Goal: Register for event/course

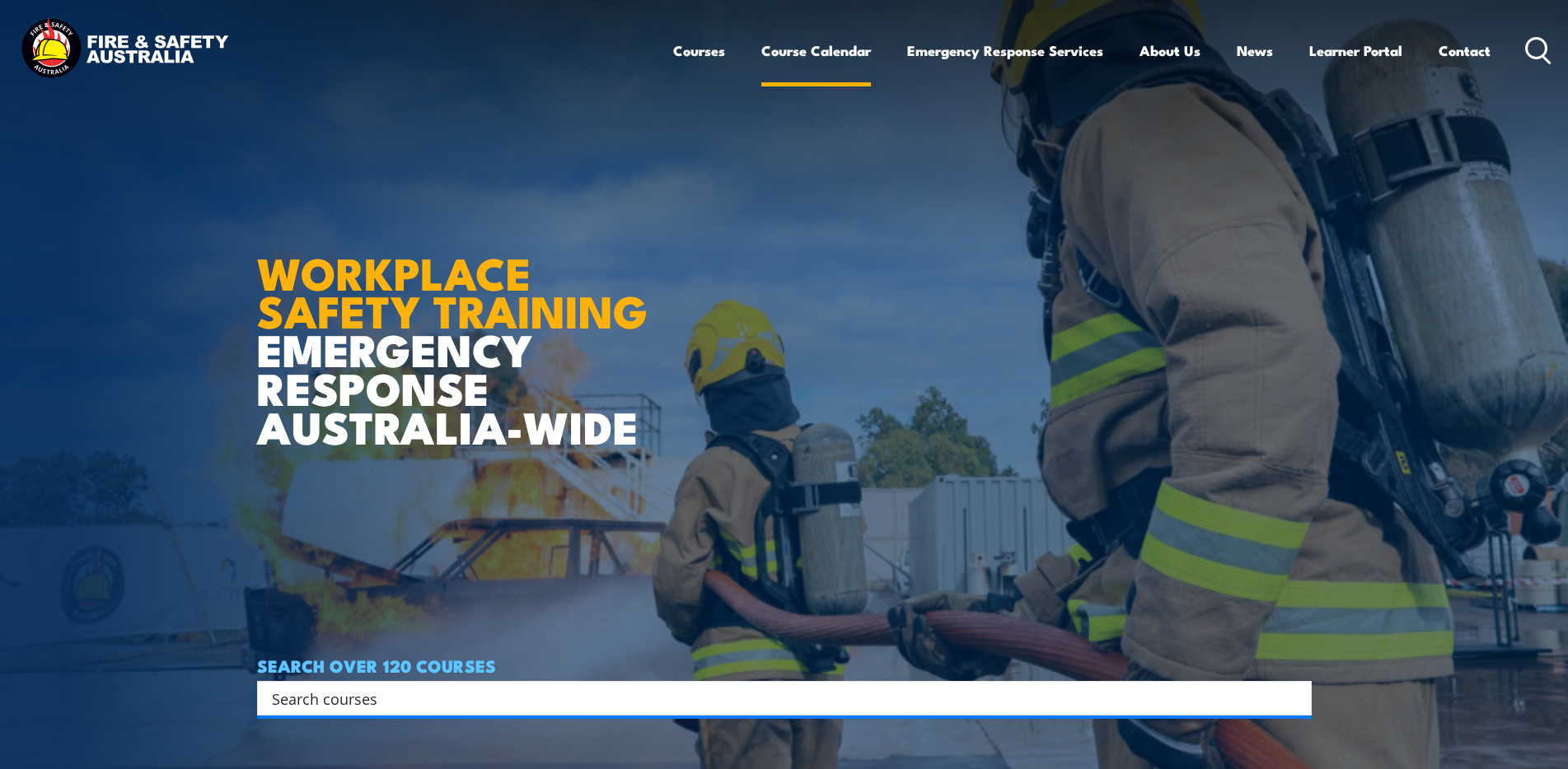
click at [826, 48] on link "Course Calendar" at bounding box center [816, 50] width 110 height 43
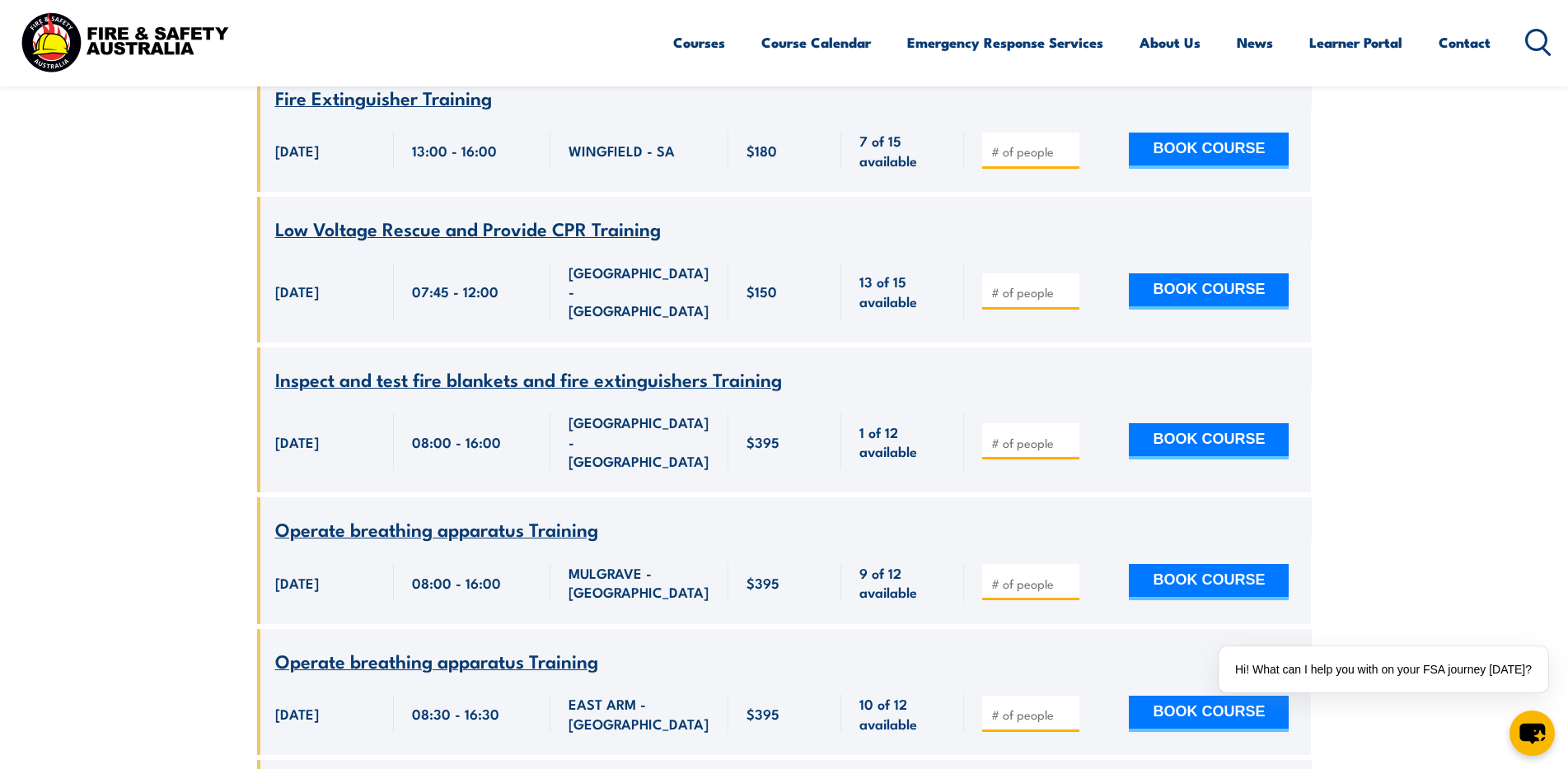
scroll to position [6095, 0]
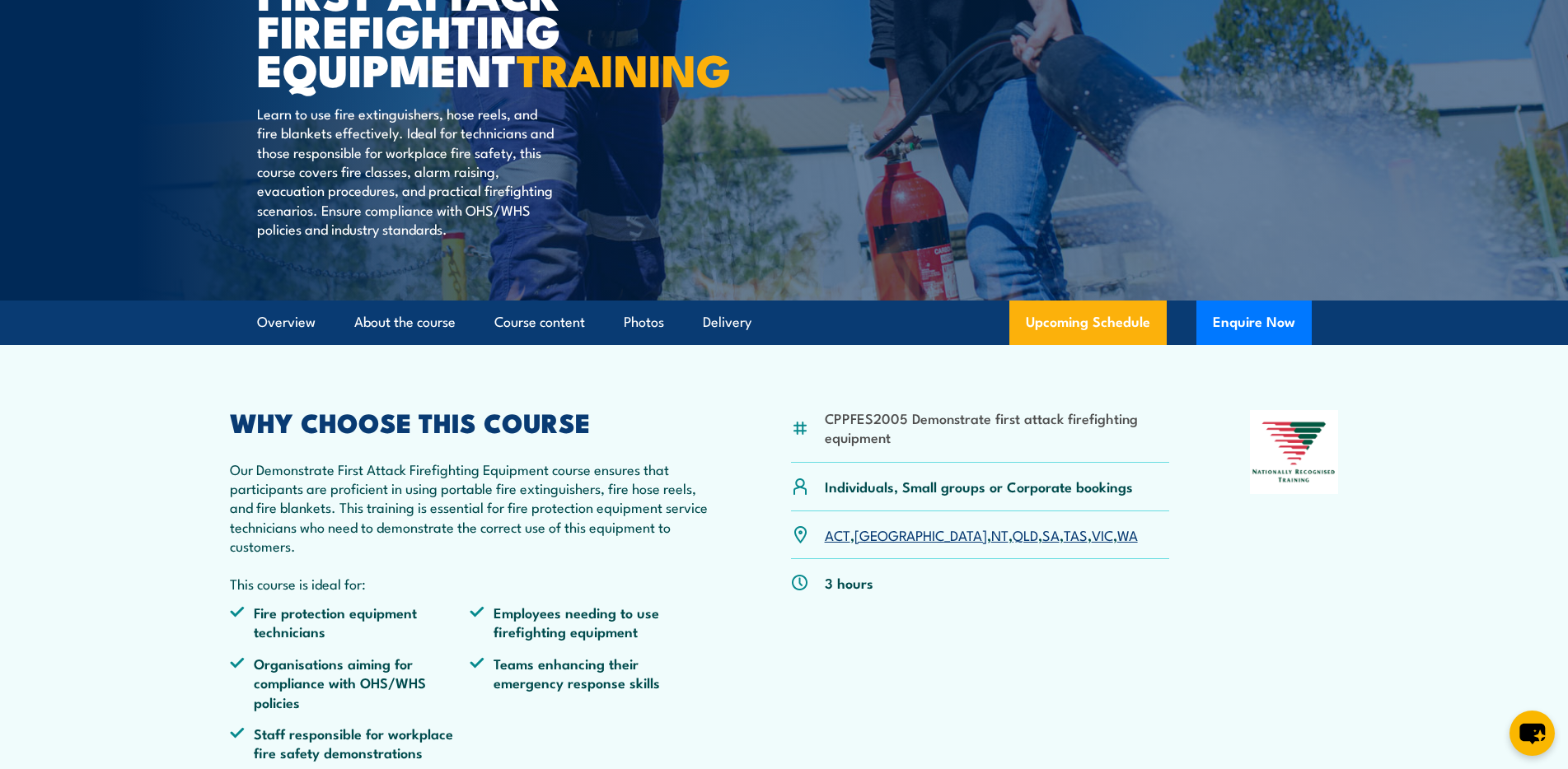
click at [1042, 545] on link "SA" at bounding box center [1051, 534] width 17 height 20
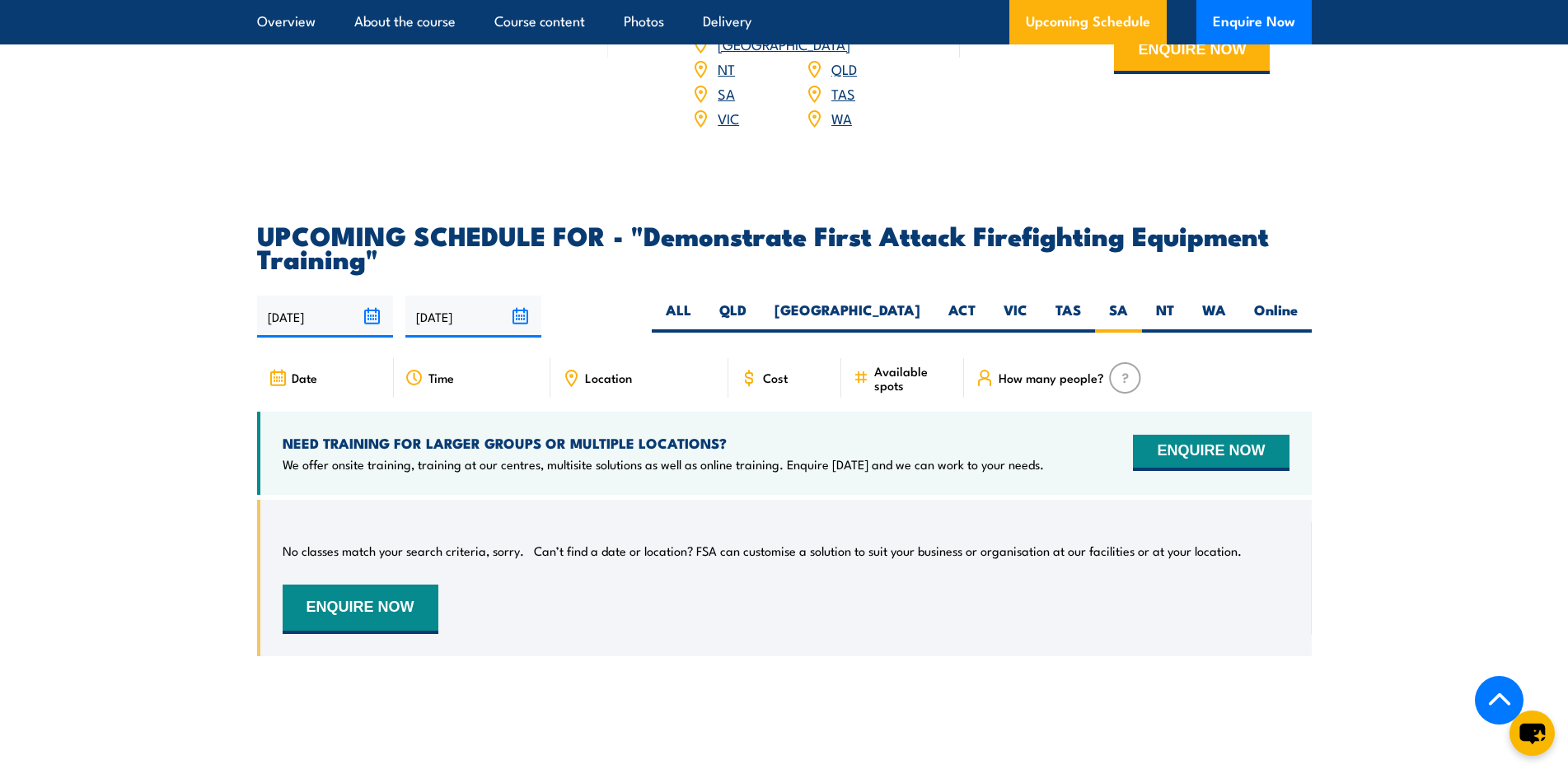
click at [378, 295] on input "[DATE]" at bounding box center [325, 316] width 136 height 42
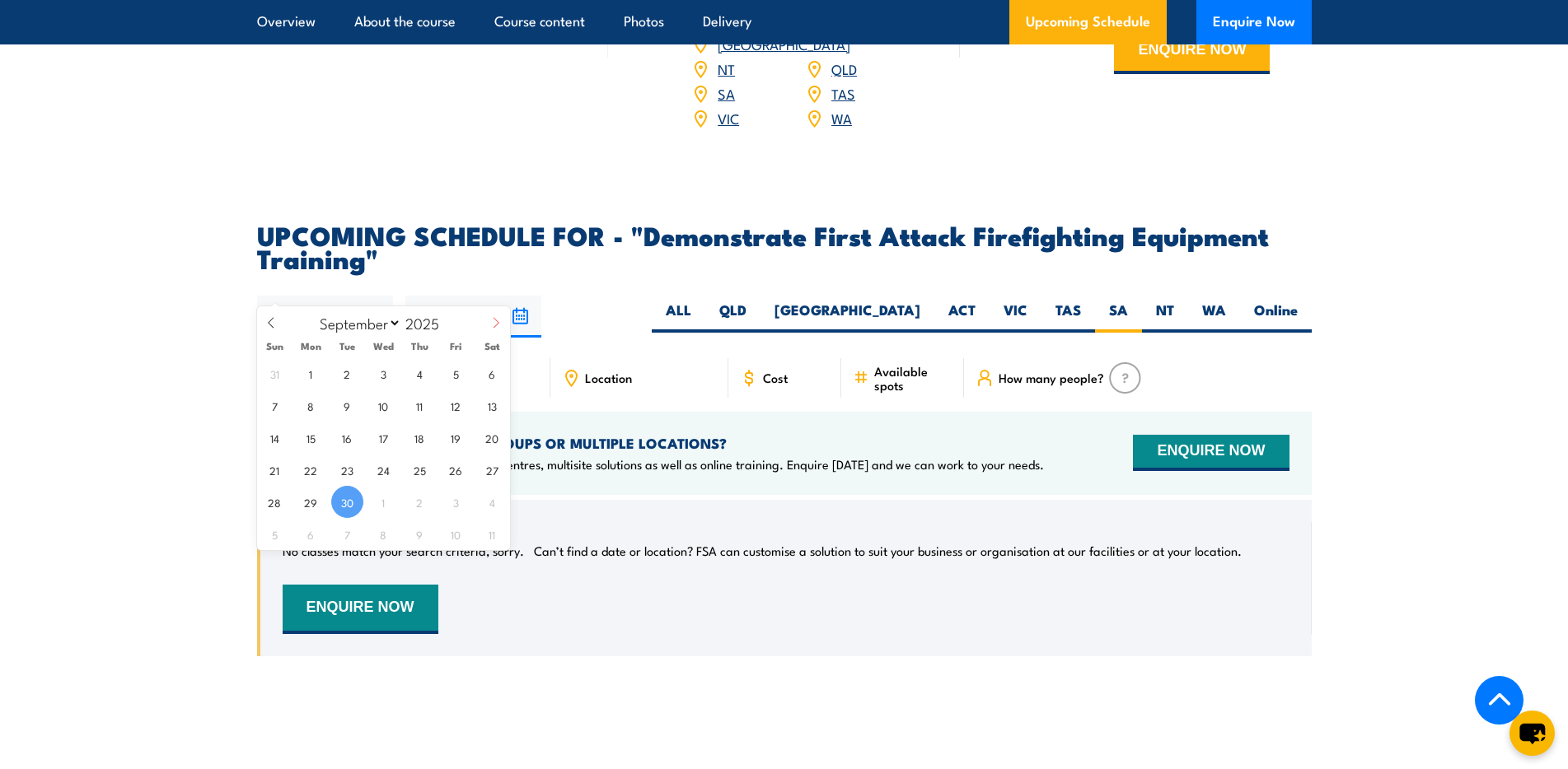
click at [497, 313] on span at bounding box center [496, 328] width 28 height 44
select select "9"
drag, startPoint x: 380, startPoint y: 373, endPoint x: 396, endPoint y: 365, distance: 17.9
click at [379, 373] on span "1" at bounding box center [383, 373] width 32 height 32
type input "01/10/2025"
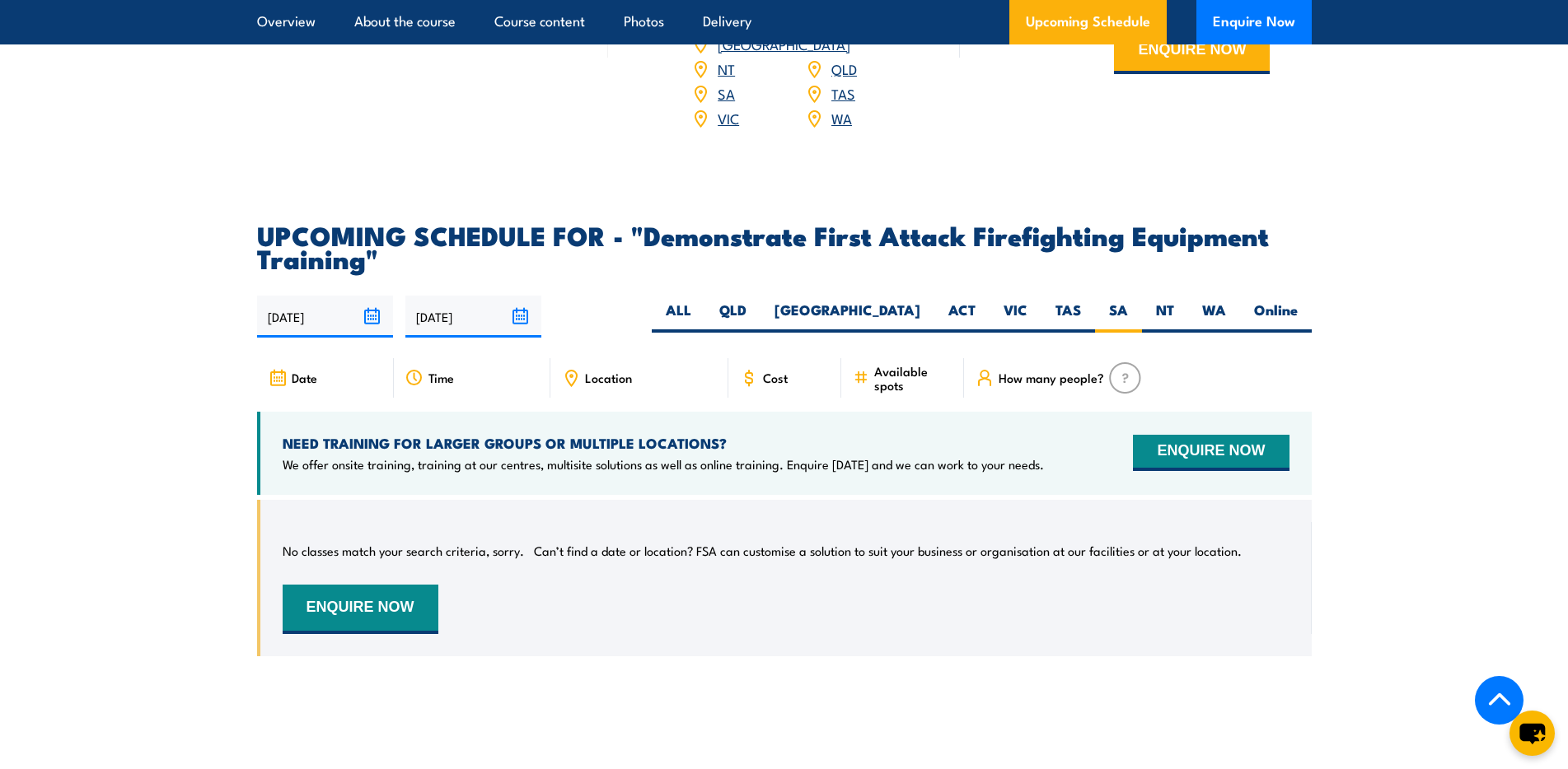
click at [522, 295] on input "[DATE]" at bounding box center [473, 316] width 136 height 42
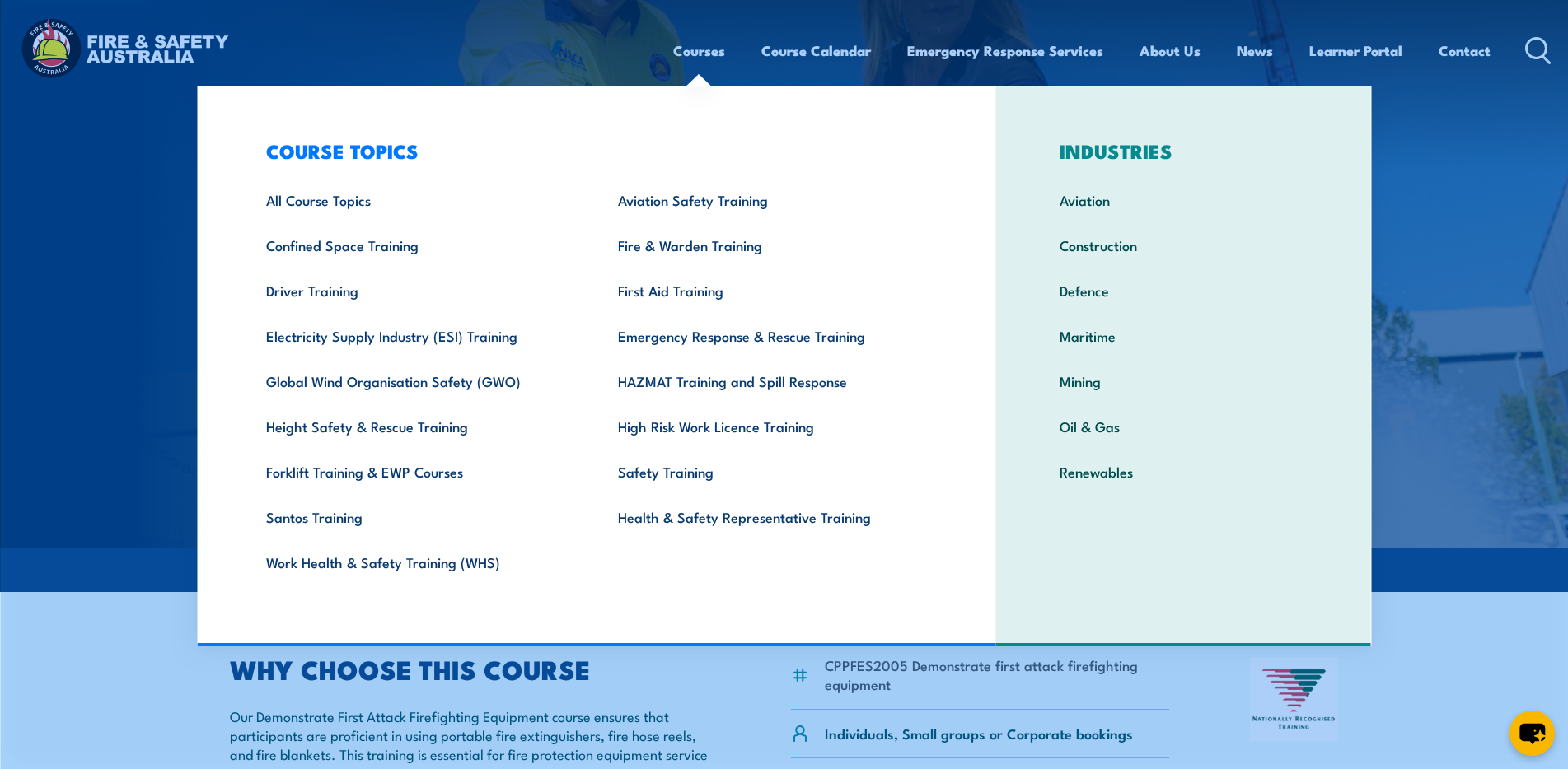
click at [709, 50] on link "Courses" at bounding box center [699, 50] width 52 height 43
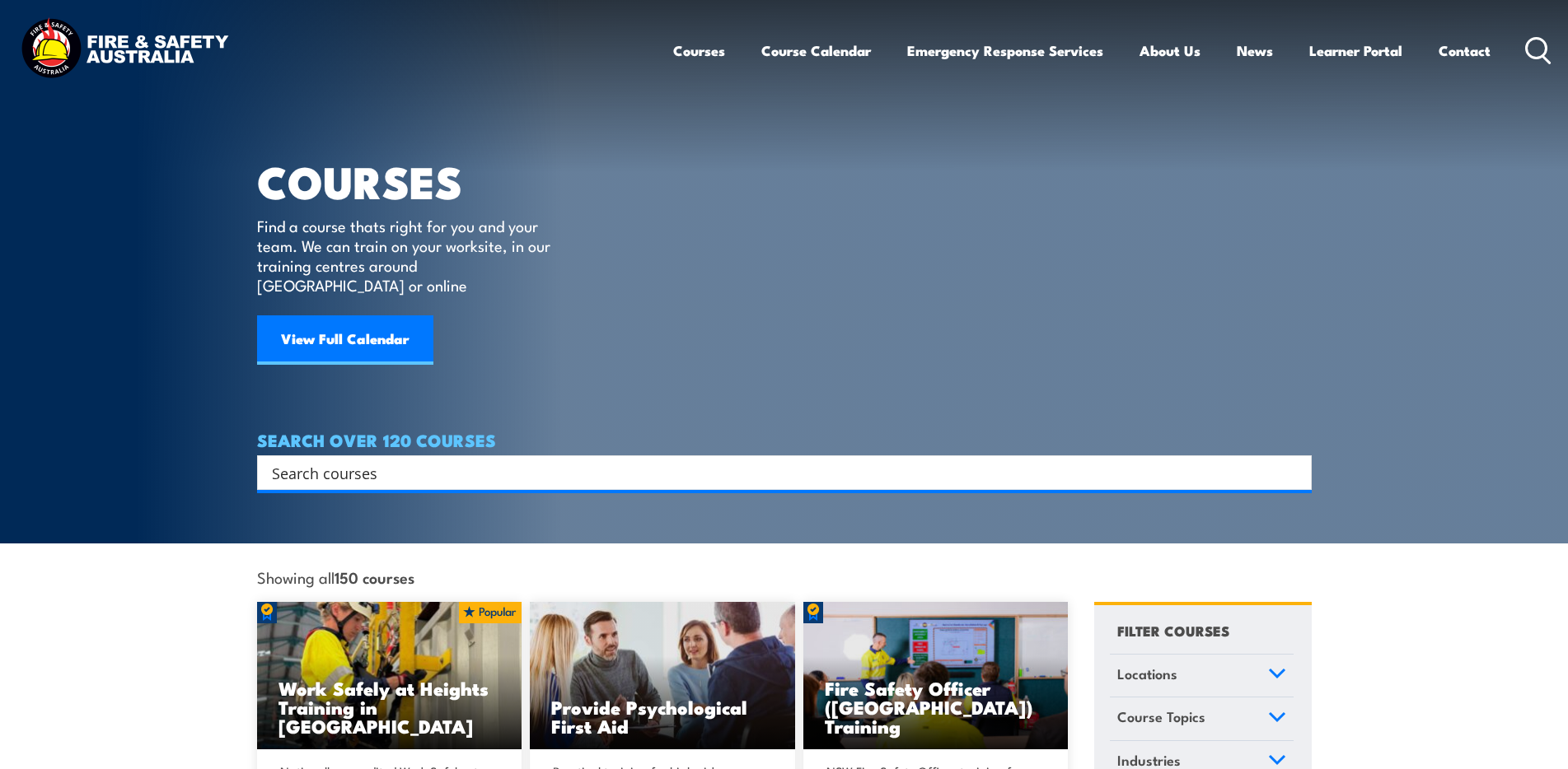
click at [367, 461] on input "Search input" at bounding box center [774, 473] width 1003 height 25
type input "demonstrate"
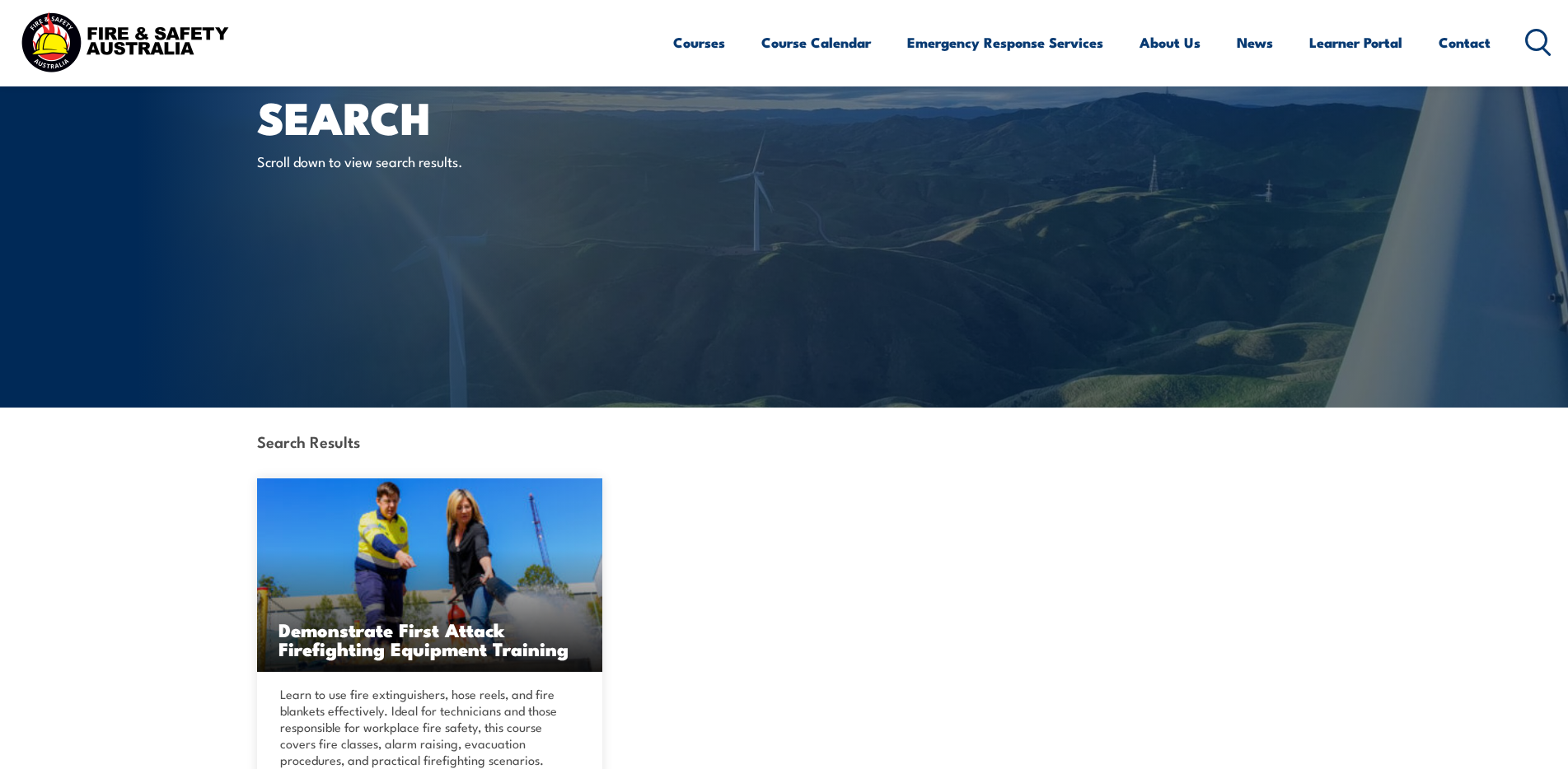
scroll to position [82, 0]
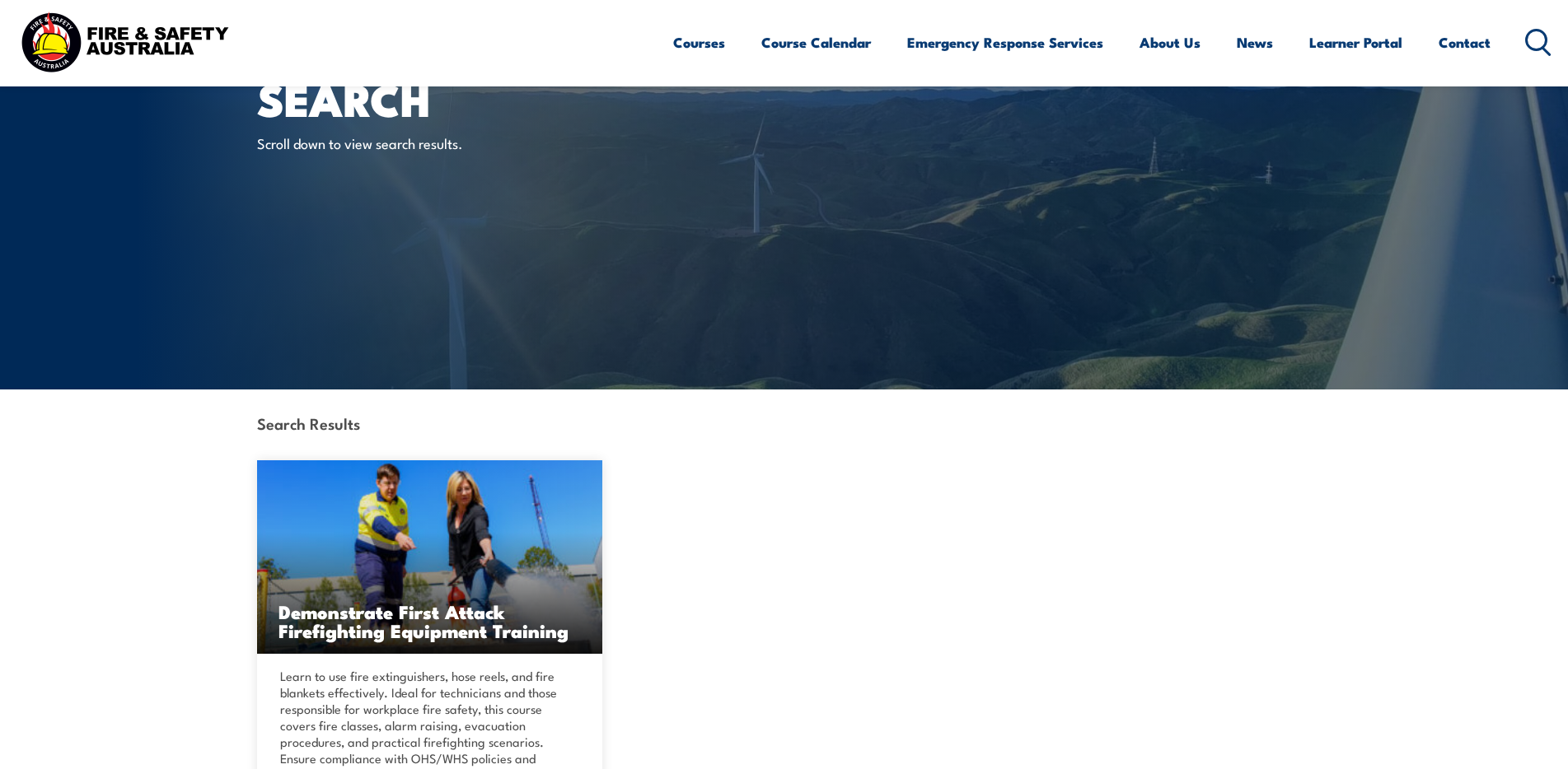
click at [455, 657] on div "Learn to use fire extinguishers, hose reels, and fire blankets effectively. Ide…" at bounding box center [430, 749] width 346 height 191
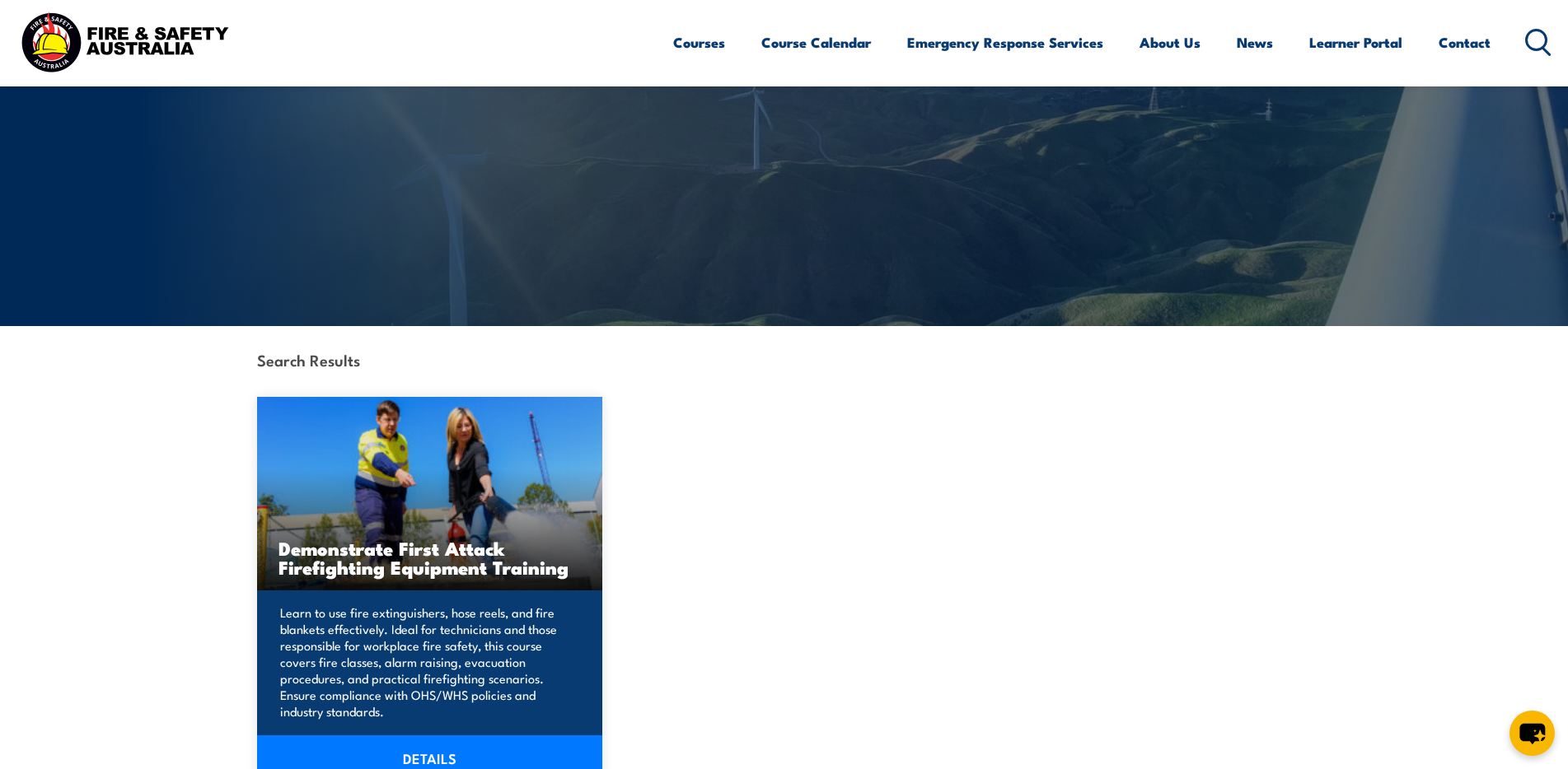
scroll to position [329, 0]
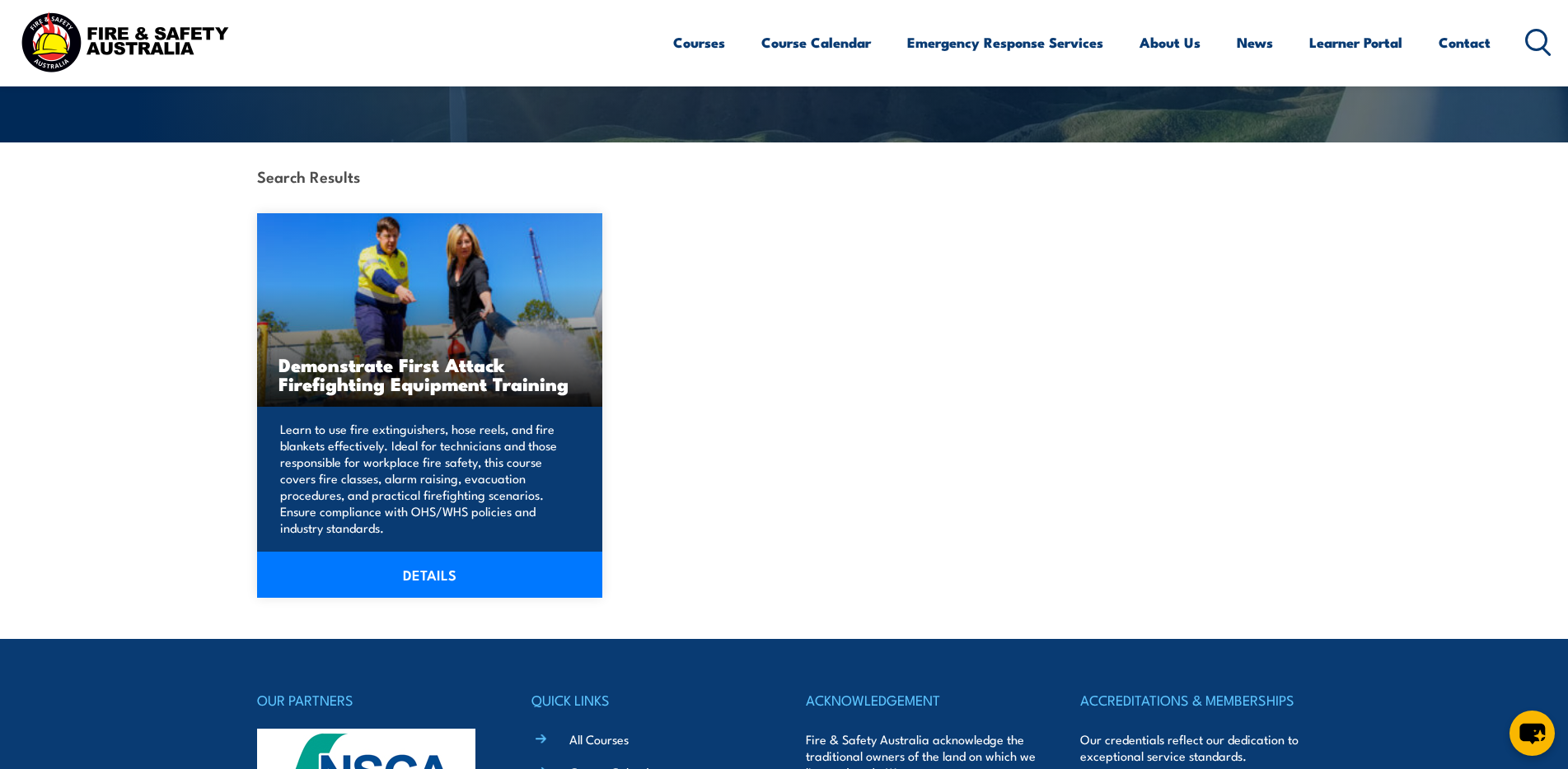
click at [451, 578] on link "DETAILS" at bounding box center [430, 574] width 346 height 46
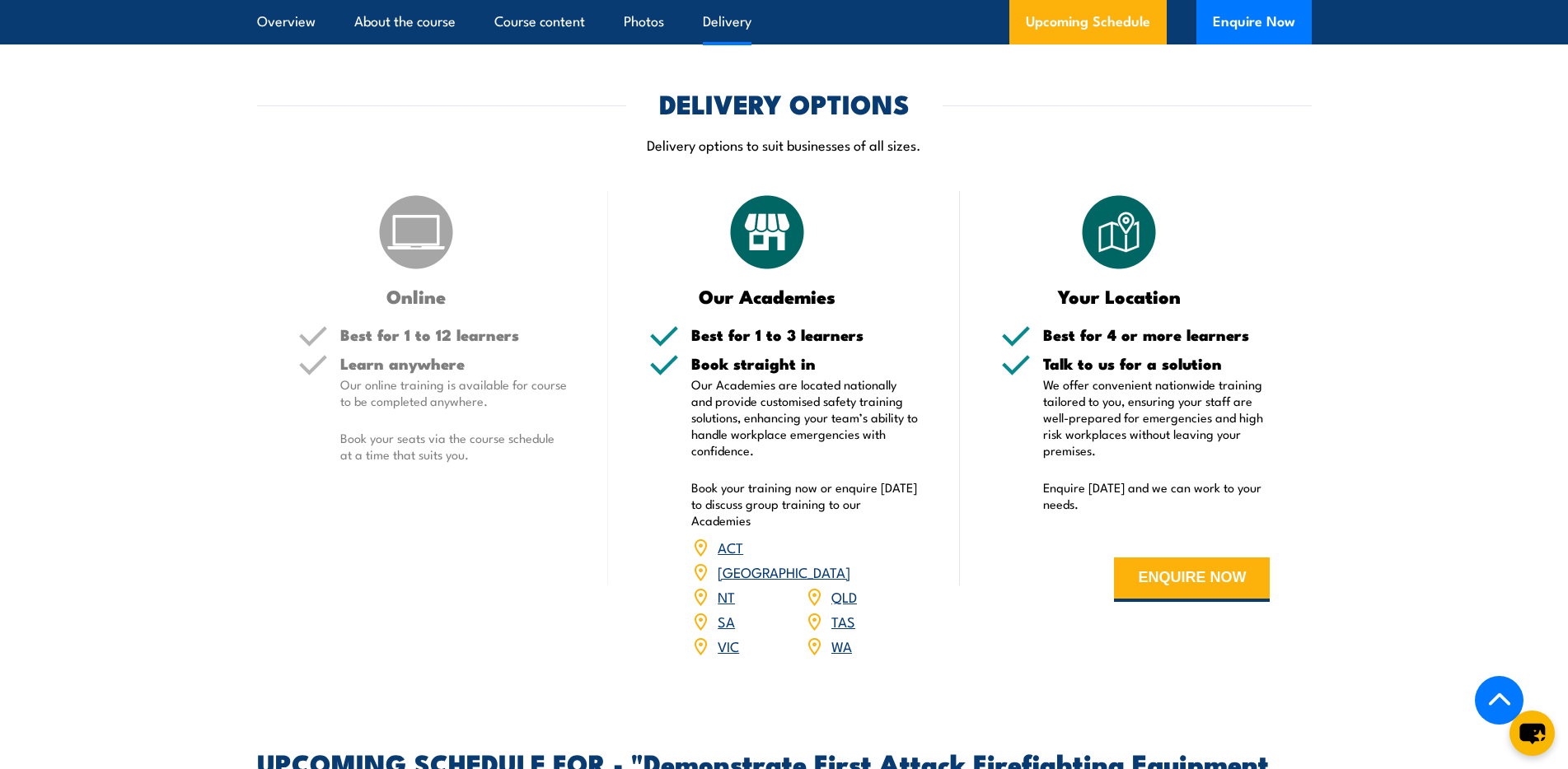
scroll to position [2306, 0]
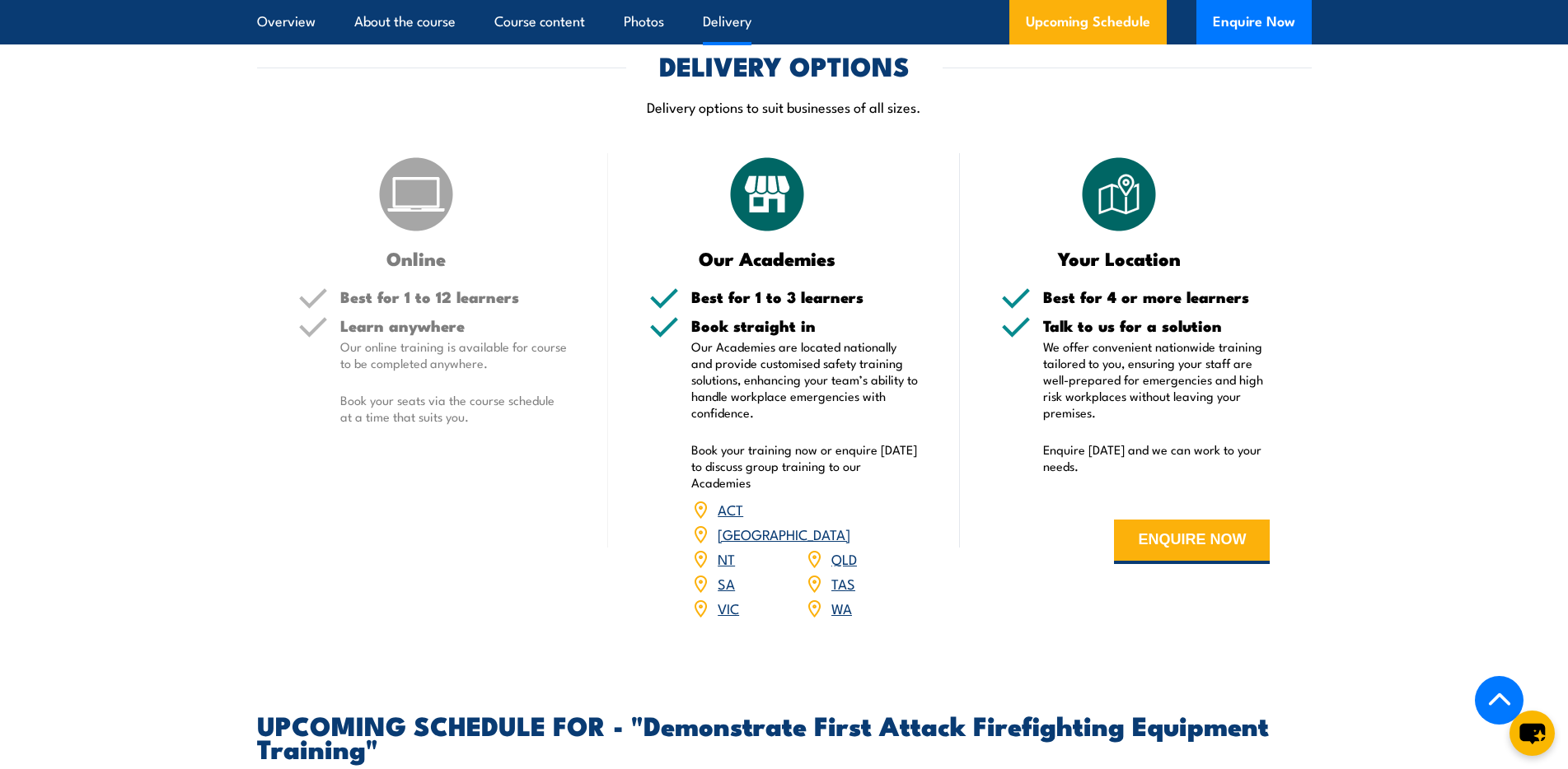
click at [722, 573] on link "SA" at bounding box center [726, 583] width 17 height 20
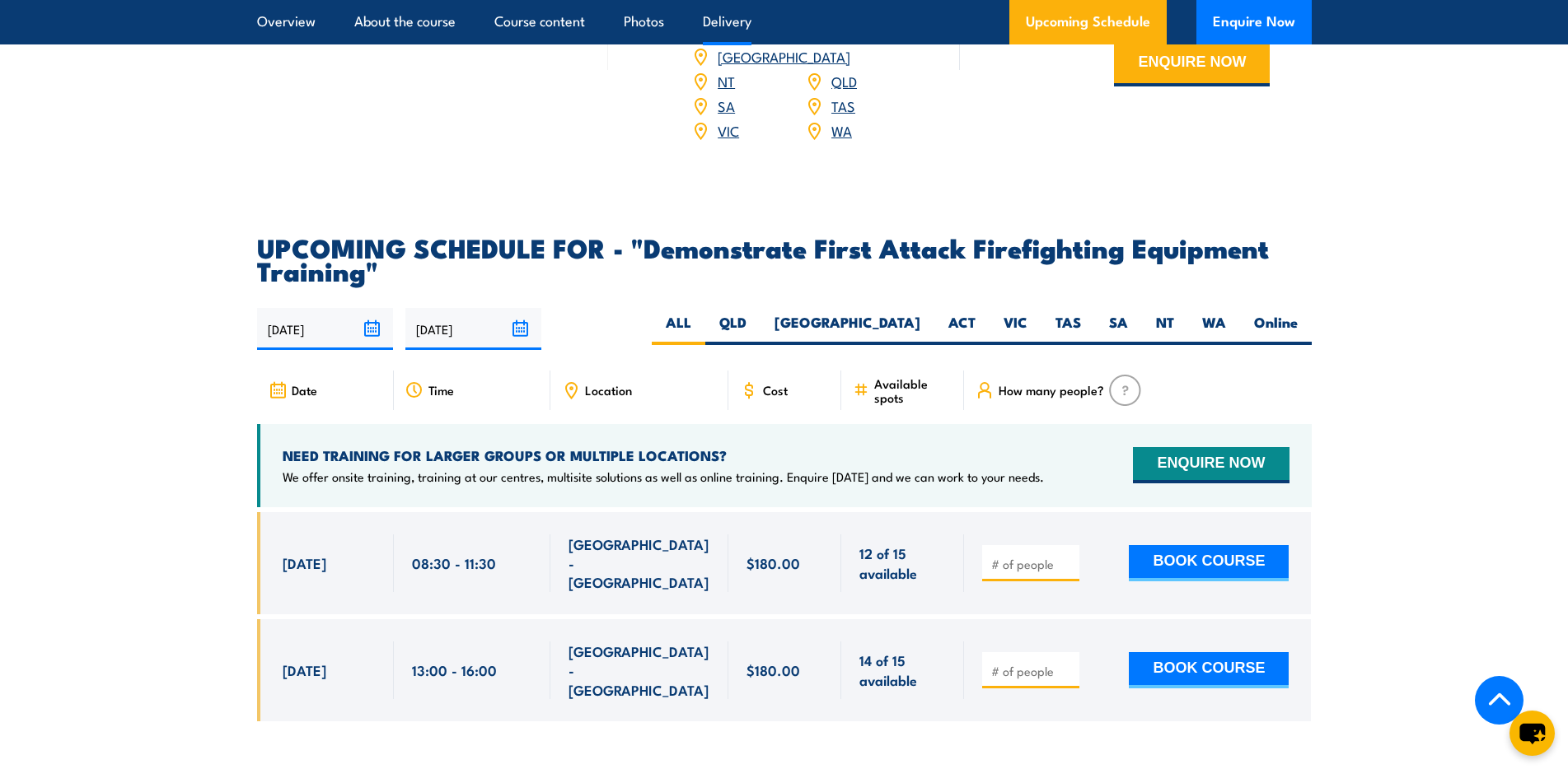
scroll to position [2801, 0]
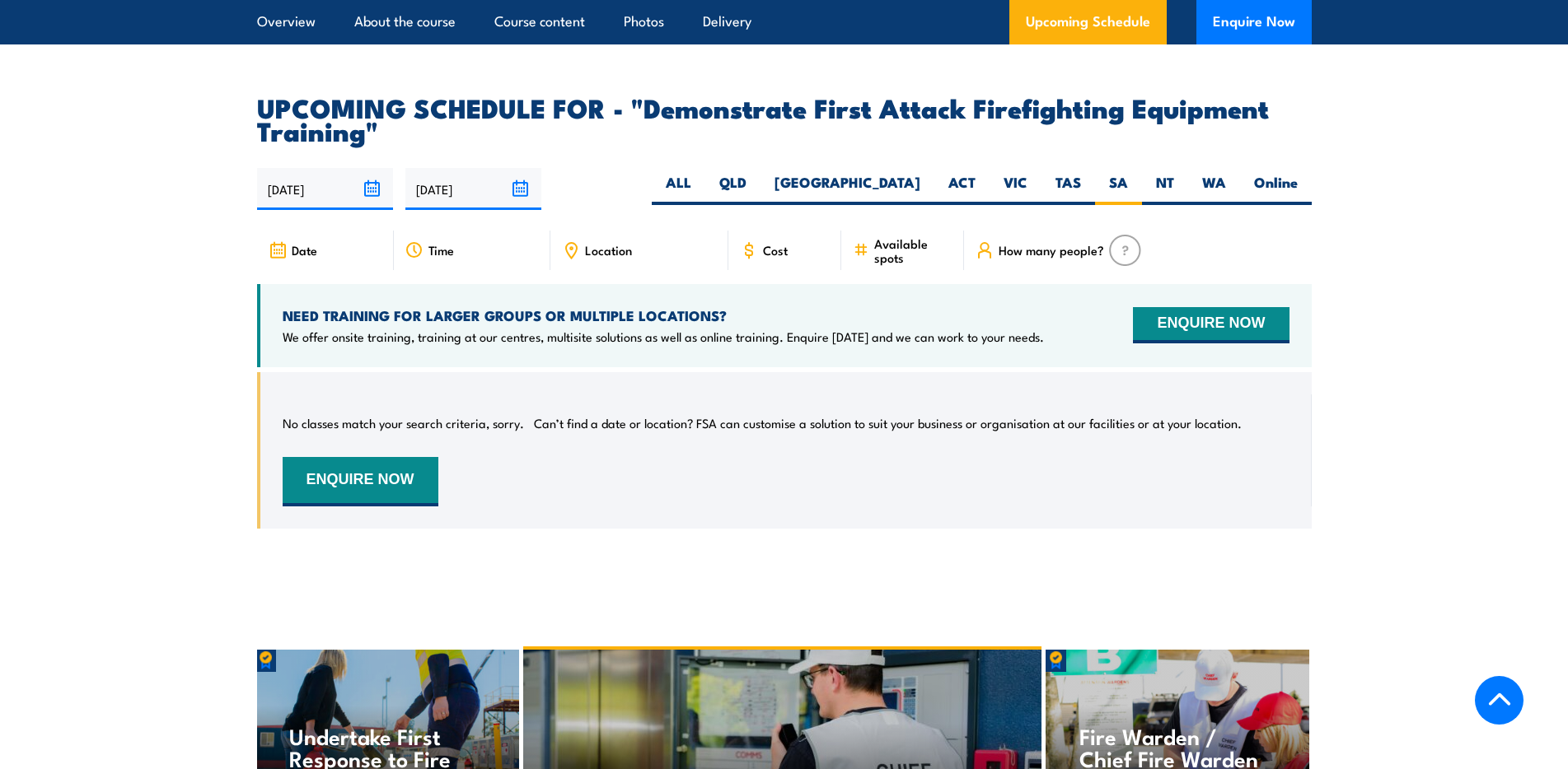
scroll to position [2822, 0]
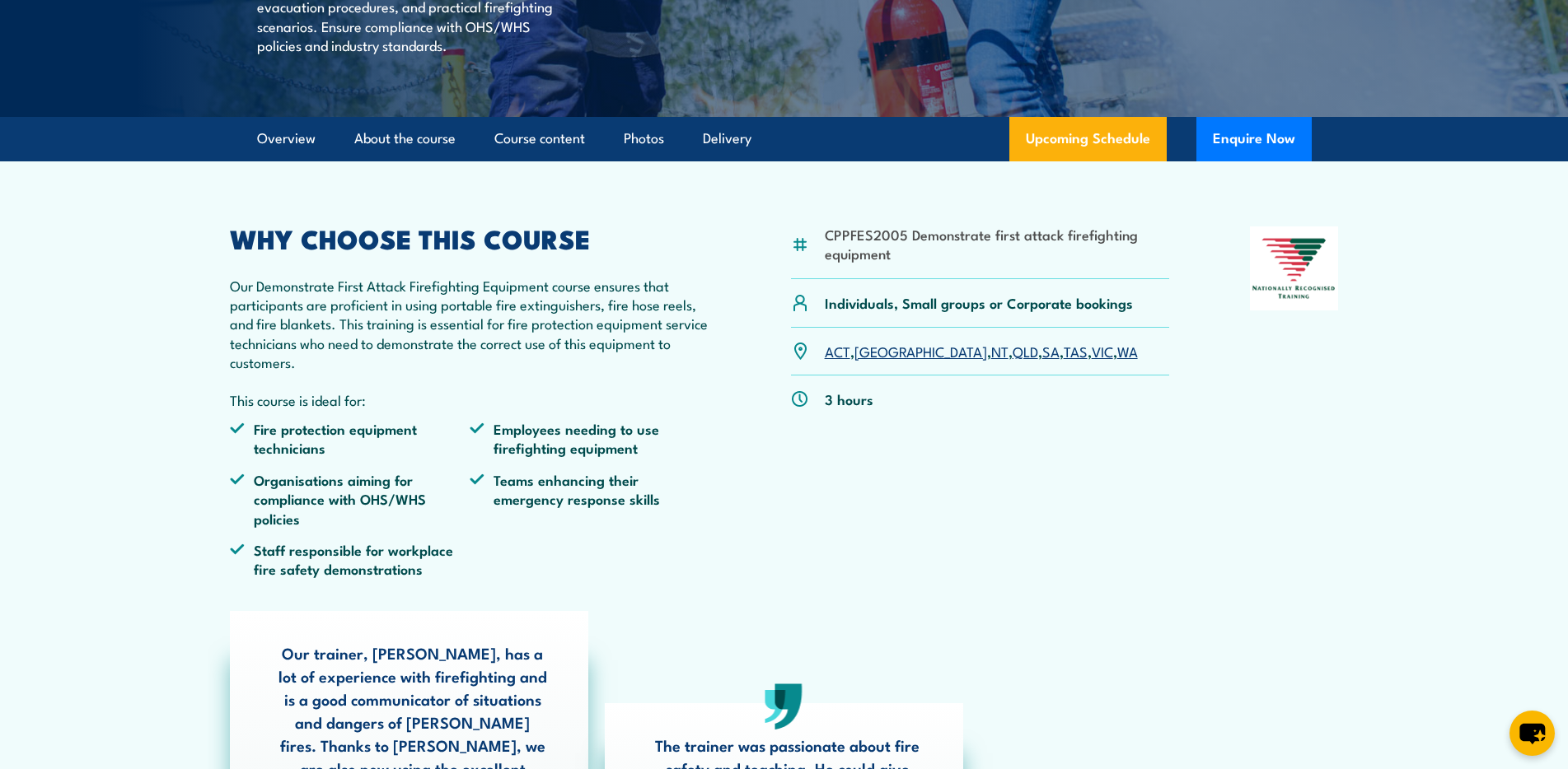
scroll to position [165, 0]
